Goal: Task Accomplishment & Management: Use online tool/utility

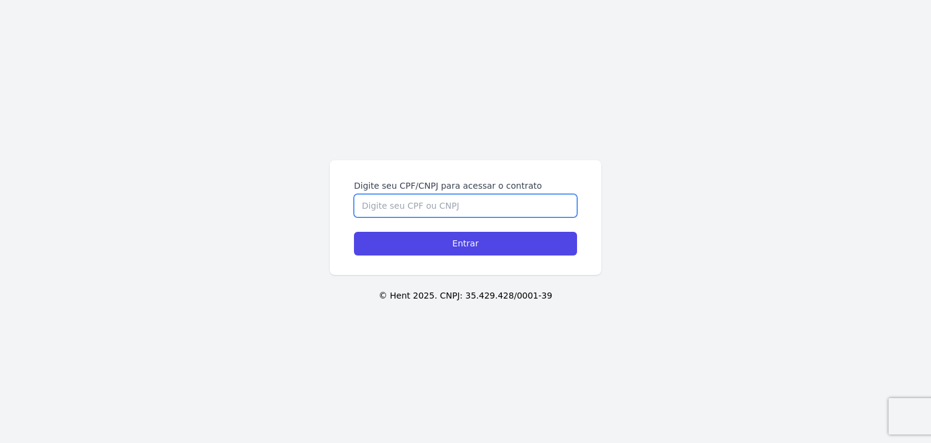
click at [415, 209] on input "Digite seu CPF/CNPJ para acessar o contrato" at bounding box center [465, 205] width 223 height 23
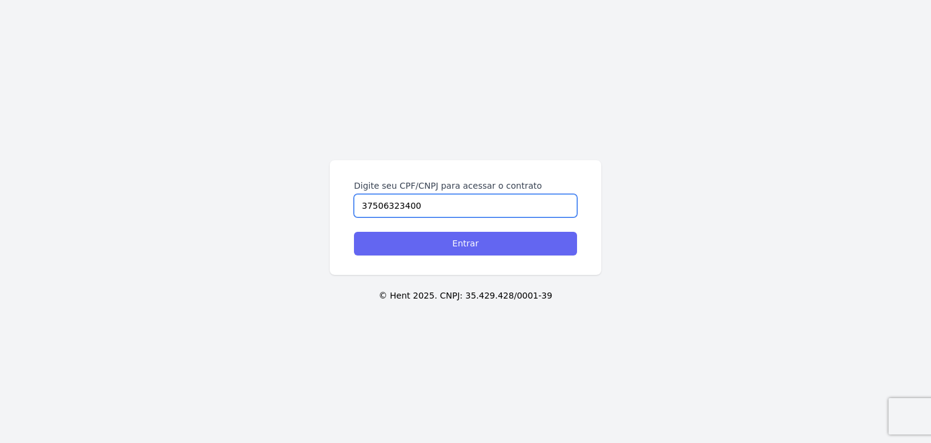
type input "37506323400"
click at [475, 246] on input "Entrar" at bounding box center [465, 244] width 223 height 24
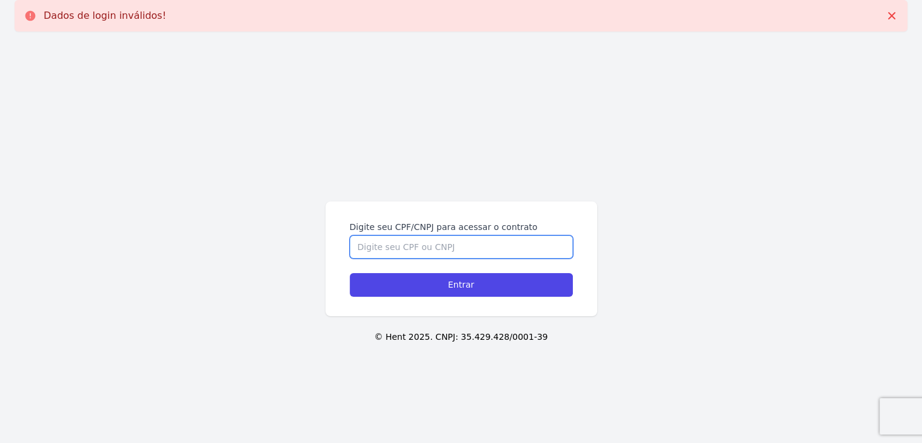
click at [377, 242] on input "Digite seu CPF/CNPJ para acessar o contrato" at bounding box center [461, 246] width 223 height 23
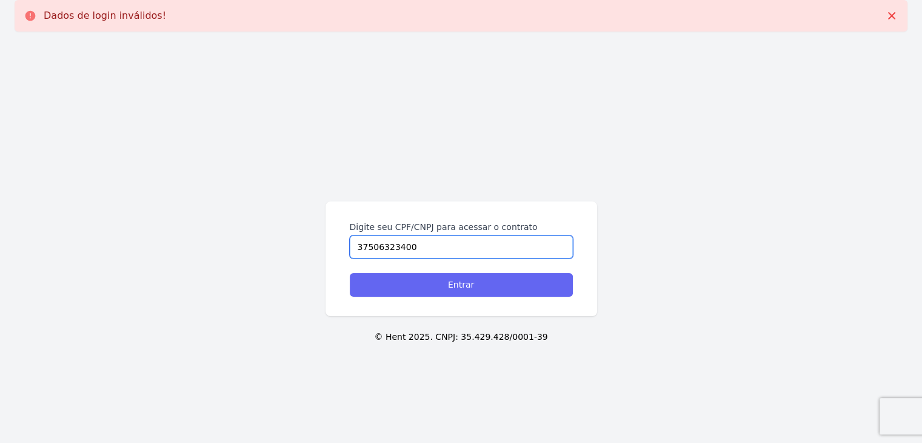
type input "37506323400"
click at [453, 282] on input "Entrar" at bounding box center [461, 285] width 223 height 24
